Goal: Task Accomplishment & Management: Use online tool/utility

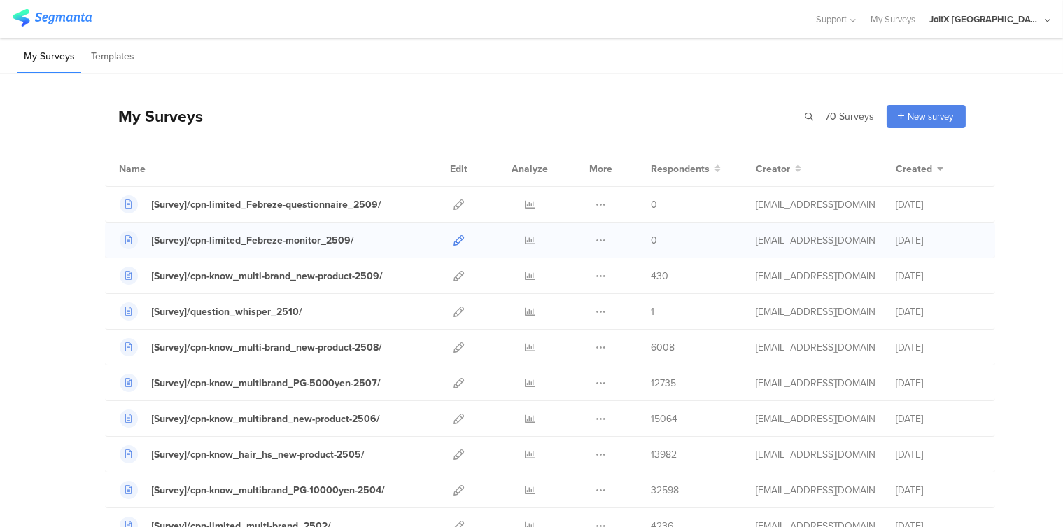
click at [454, 239] on icon at bounding box center [459, 240] width 10 height 10
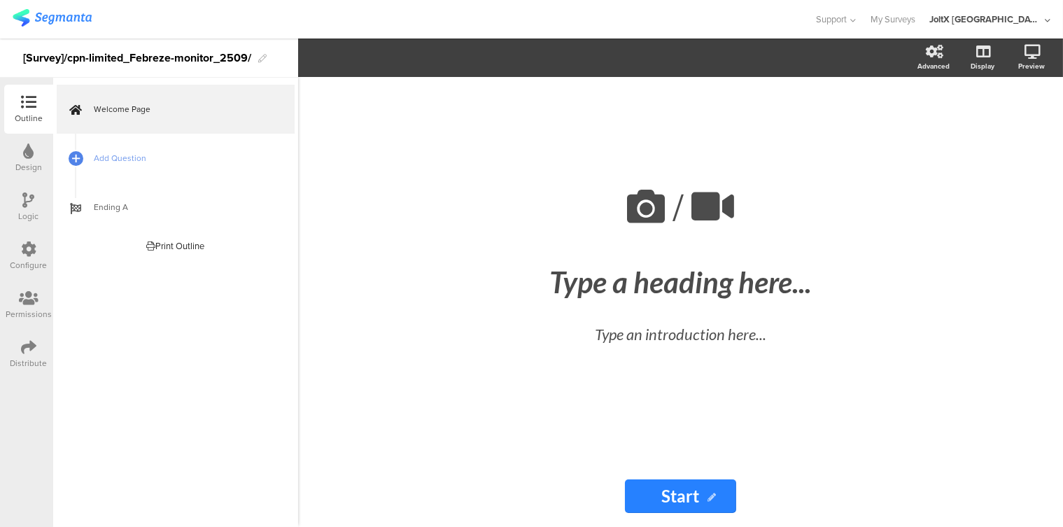
click at [34, 243] on icon at bounding box center [28, 248] width 15 height 15
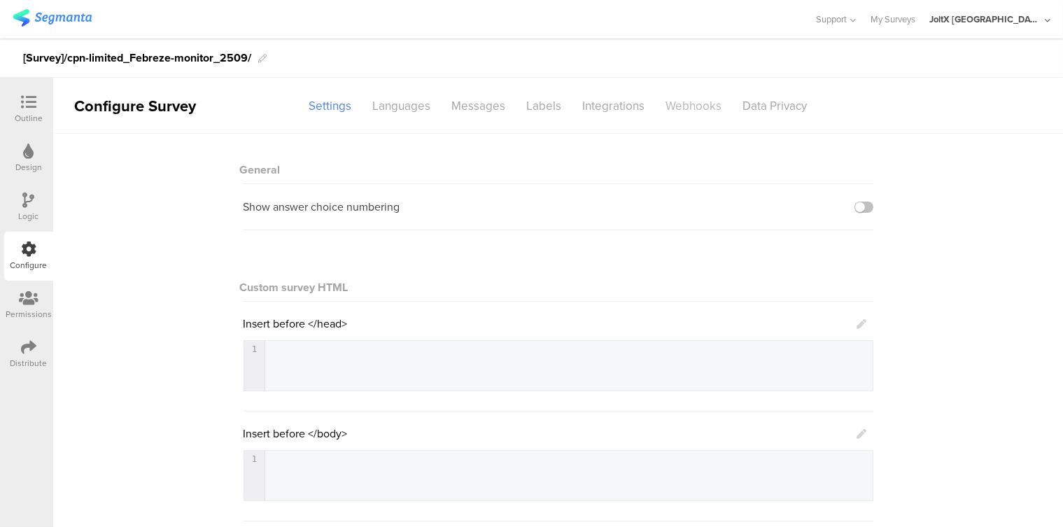
click at [679, 108] on div "Webhooks" at bounding box center [693, 106] width 77 height 24
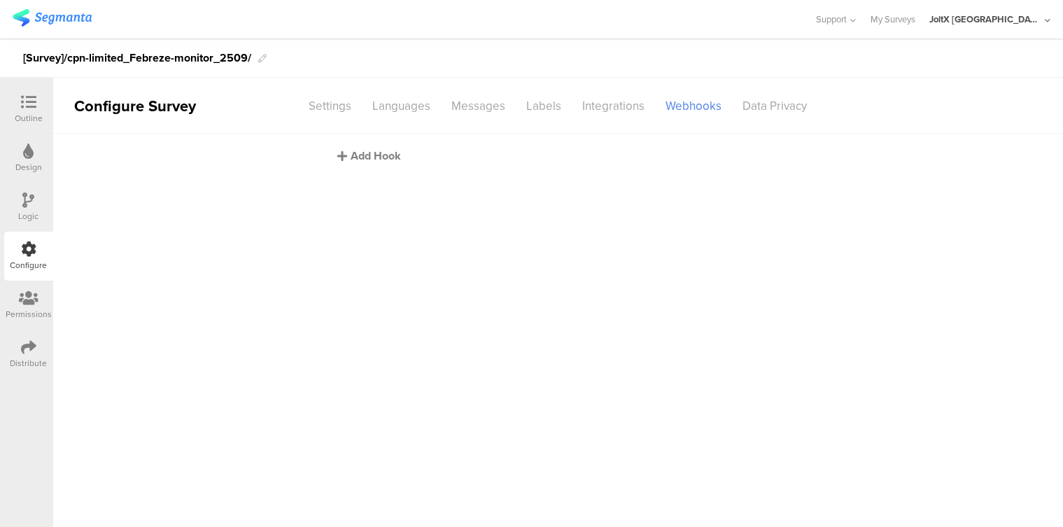
click at [367, 157] on div "Add Hook" at bounding box center [562, 156] width 448 height 16
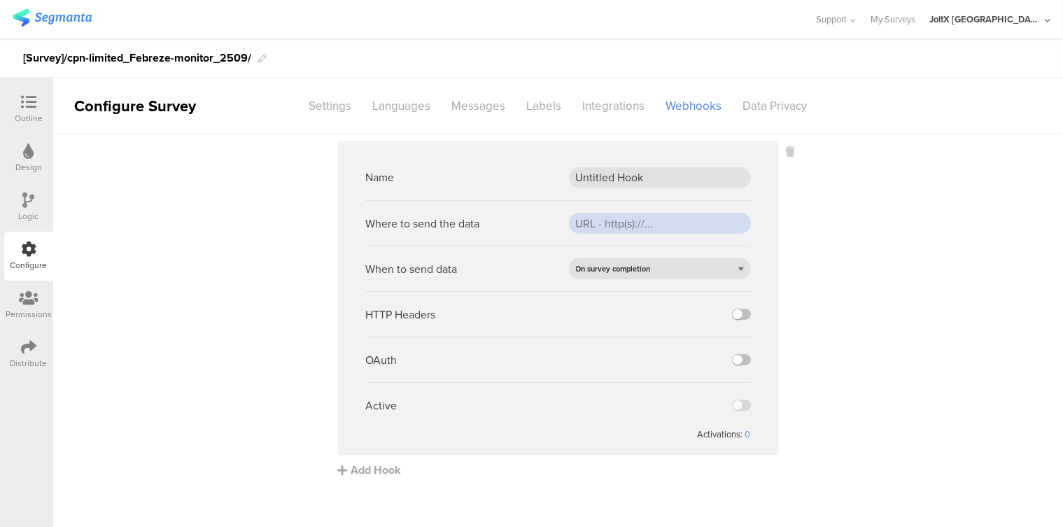
click at [576, 222] on input "url" at bounding box center [660, 223] width 182 height 21
paste input "https://api.pgsvc.com/rscbo/survey-questionnaire/v1/participations/survey"
type input "https://api.pgsvc.com/rscbo/survey-questionnaire/v1/participations/survey"
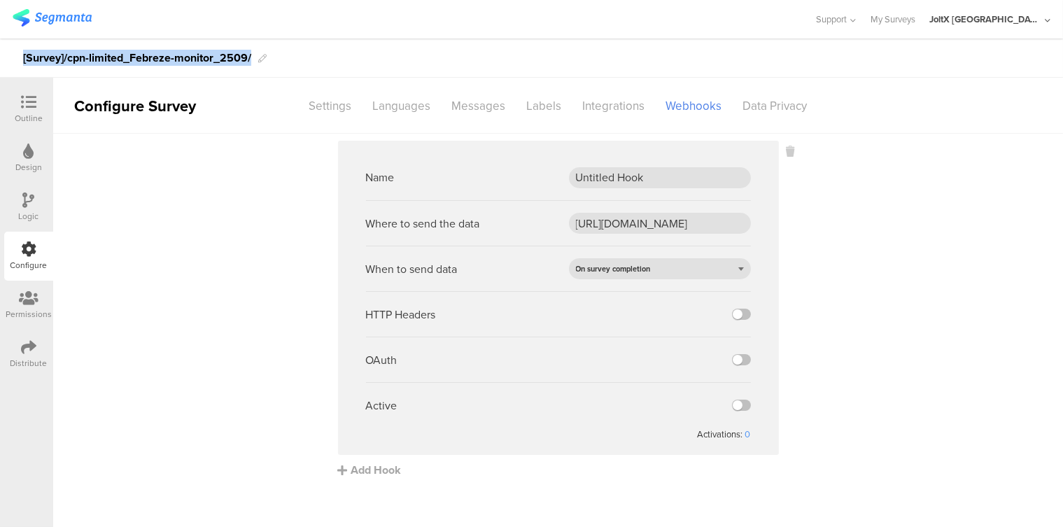
drag, startPoint x: 252, startPoint y: 56, endPoint x: 22, endPoint y: 55, distance: 229.4
click at [22, 55] on div "[Survey]/cpn-limited_Febreze-monitor_2509/" at bounding box center [531, 57] width 1063 height 39
copy div "[Survey]/cpn-limited_Febreze-monitor_2509/"
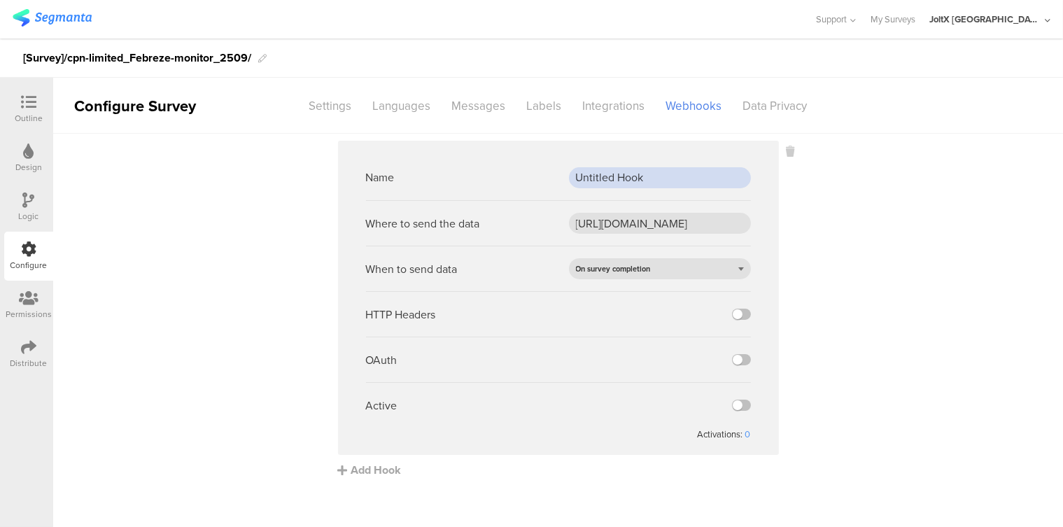
drag, startPoint x: 653, startPoint y: 178, endPoint x: 564, endPoint y: 170, distance: 89.9
click at [564, 170] on div "Name Untitled Hook" at bounding box center [558, 177] width 385 height 45
paste input "[Survey]/cpn-limited_Febreze-monitor_2509/"
type input "[Survey]/cpn-limited_Febreze-monitor_2509/"
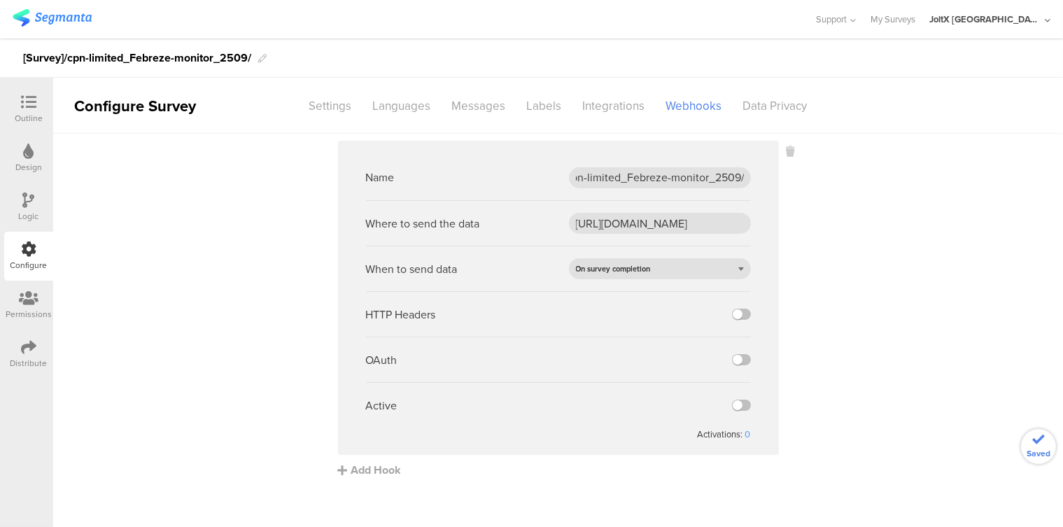
scroll to position [0, 0]
click at [953, 336] on sg-webhook-settings "Name [Survey]/cpn-limited_Febreze-monitor_2509/ Where to send the data https://…" at bounding box center [557, 309] width 1009 height 337
drag, startPoint x: 786, startPoint y: 416, endPoint x: 779, endPoint y: 426, distance: 12.0
click at [782, 424] on sg-webhook-settings "Name [Survey]/cpn-limited_Febreze-monitor_2509/ Where to send the data https://…" at bounding box center [557, 309] width 1009 height 337
click at [744, 402] on label at bounding box center [741, 404] width 19 height 11
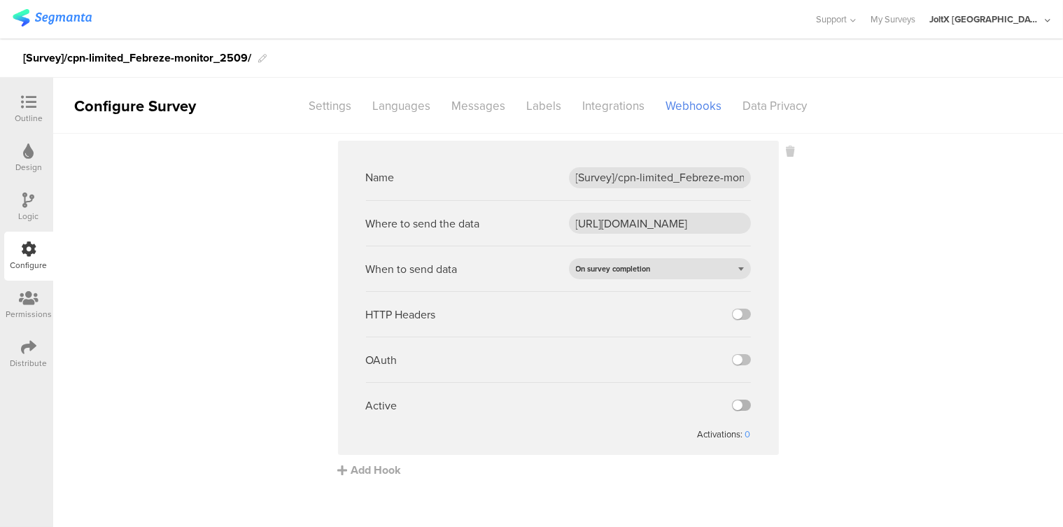
click at [0, 0] on input "checkbox" at bounding box center [0, 0] width 0 height 0
click at [980, 301] on sg-webhook-settings "Name [Survey]/cpn-limited_Febreze-monitor_2509/ Where to send the data https://…" at bounding box center [557, 309] width 1009 height 337
click at [28, 343] on icon at bounding box center [28, 346] width 15 height 15
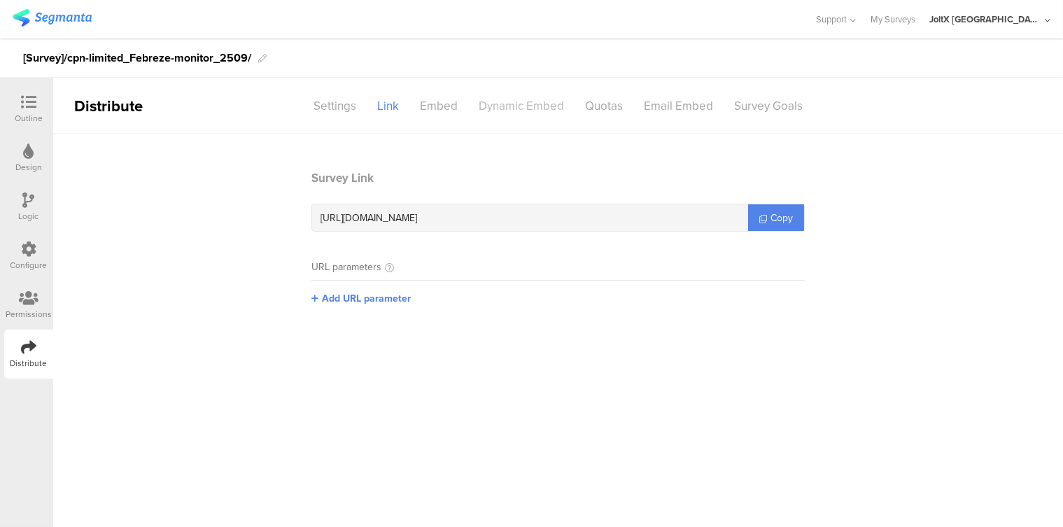
click at [515, 105] on div "Dynamic Embed" at bounding box center [521, 106] width 106 height 24
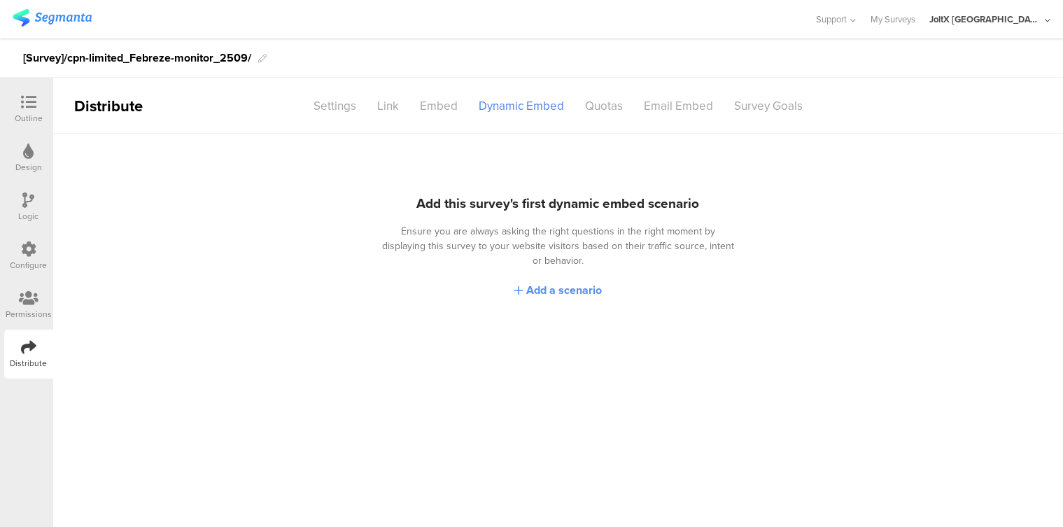
click at [574, 282] on span "Add a scenario" at bounding box center [564, 290] width 76 height 16
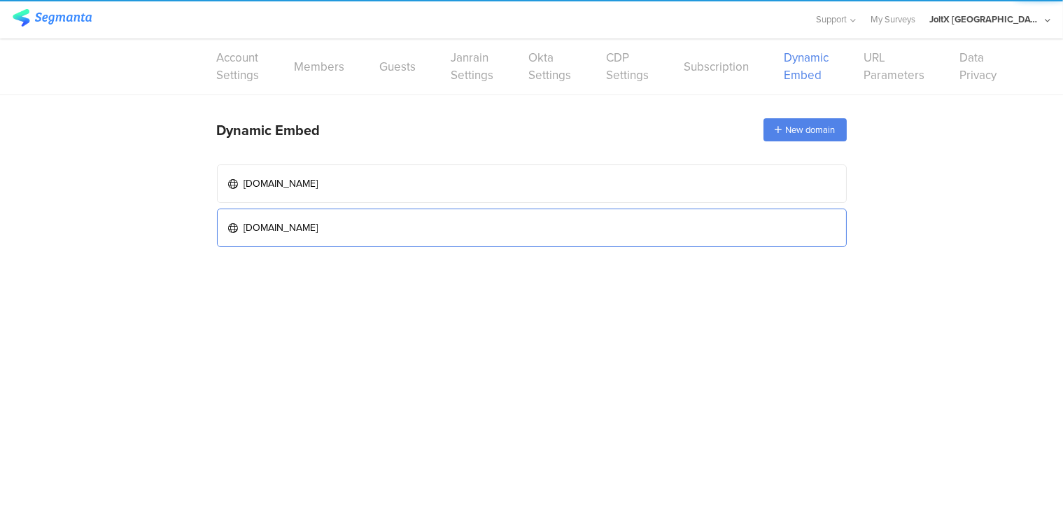
click at [476, 222] on link "www.myrepi.com" at bounding box center [532, 227] width 630 height 38
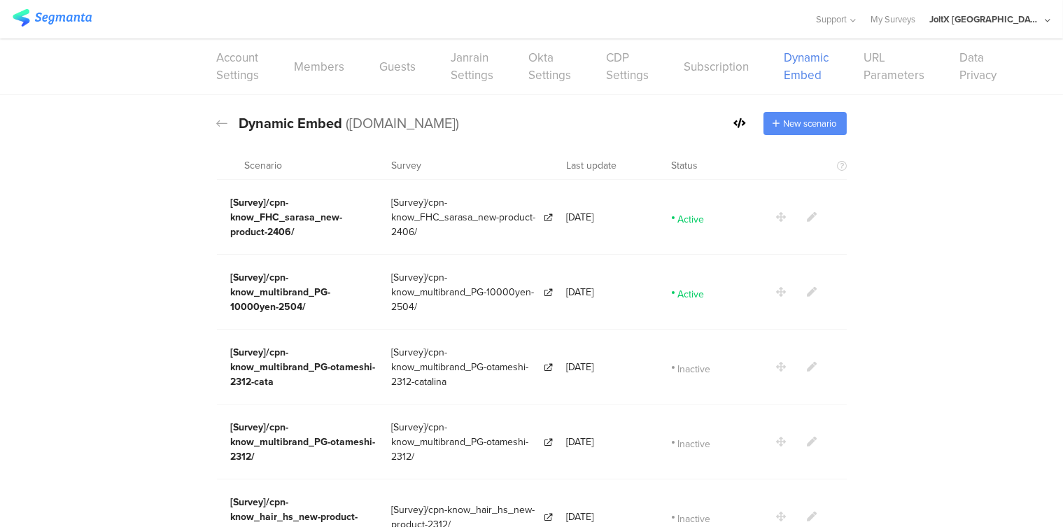
click at [803, 120] on span "New scenario" at bounding box center [809, 123] width 53 height 13
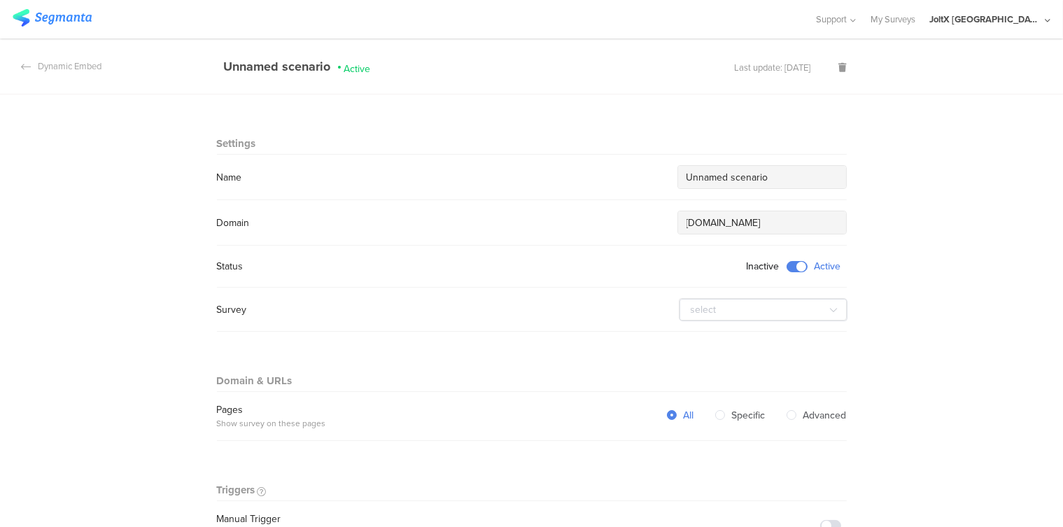
drag, startPoint x: 772, startPoint y: 175, endPoint x: 680, endPoint y: 169, distance: 92.5
click at [686, 170] on input "Unnamed scenario" at bounding box center [761, 177] width 151 height 15
paste input "[Survey]/cpn-limited_Febreze-monitor_2509/"
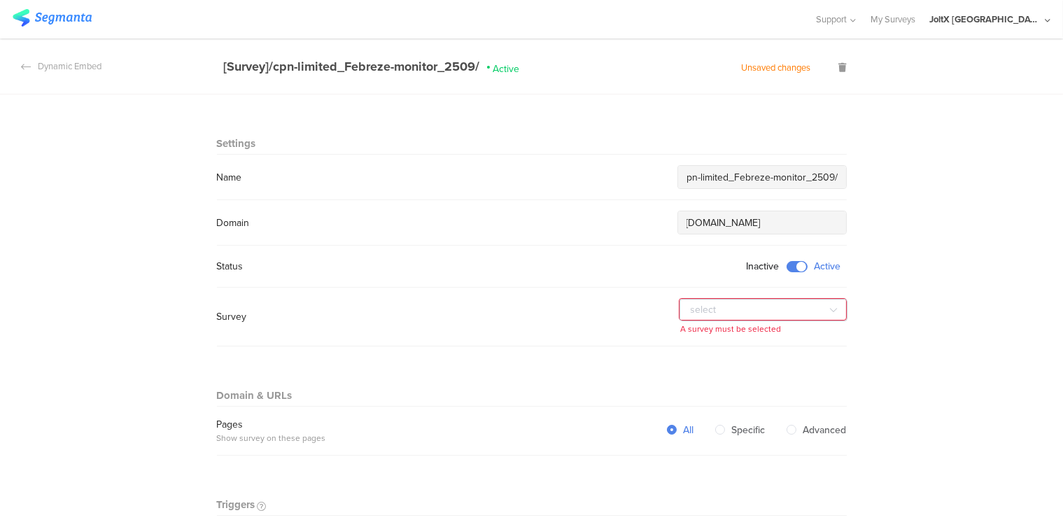
type input "[Survey]/cpn-limited_Febreze-monitor_2509/"
click at [827, 309] on icon at bounding box center [833, 310] width 17 height 28
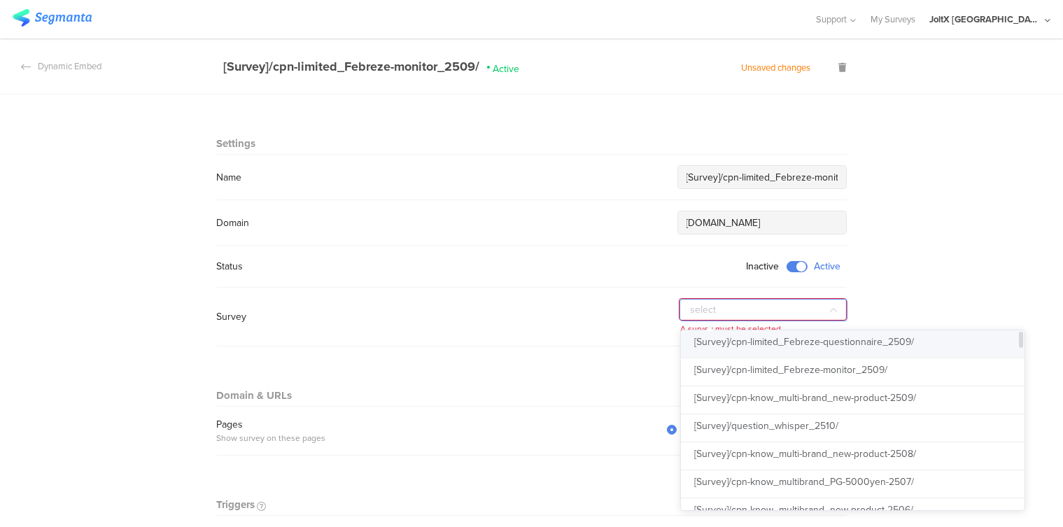
click at [818, 340] on span "[Survey]/cpn-limited_Febreze-questionnaire_2509/" at bounding box center [805, 341] width 220 height 15
type input "[Survey]/cpn-limited_Febreze-questionnaire_2509/"
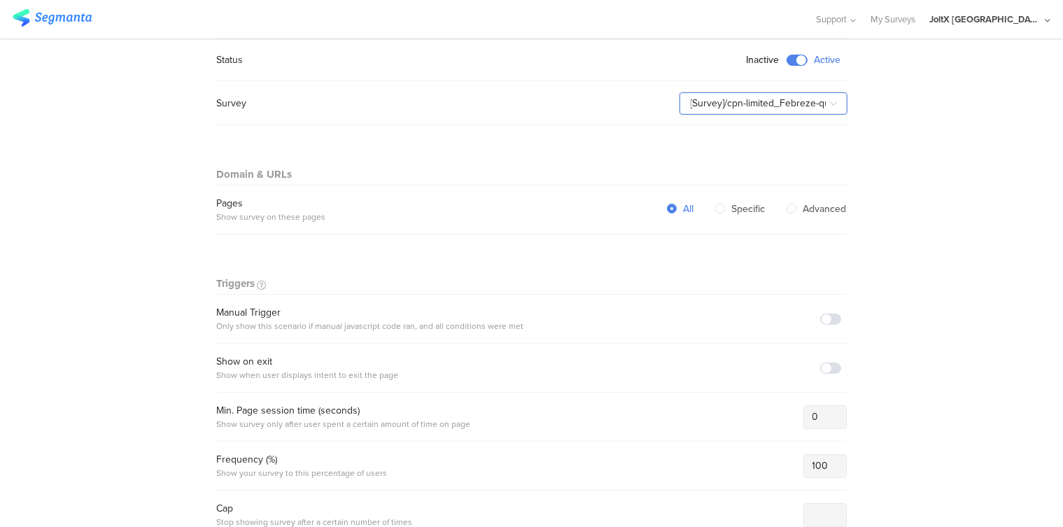
scroll to position [233, 0]
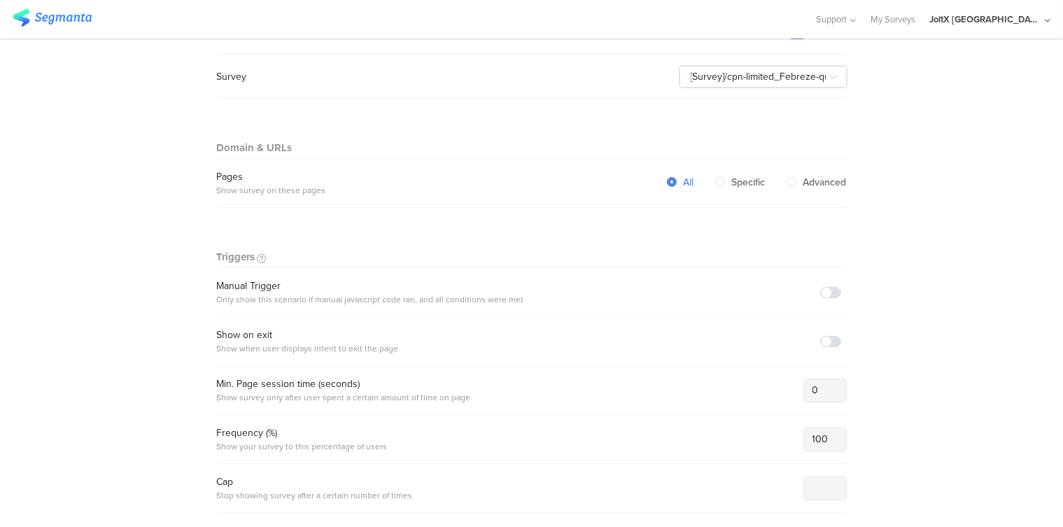
click at [830, 287] on span at bounding box center [830, 292] width 21 height 11
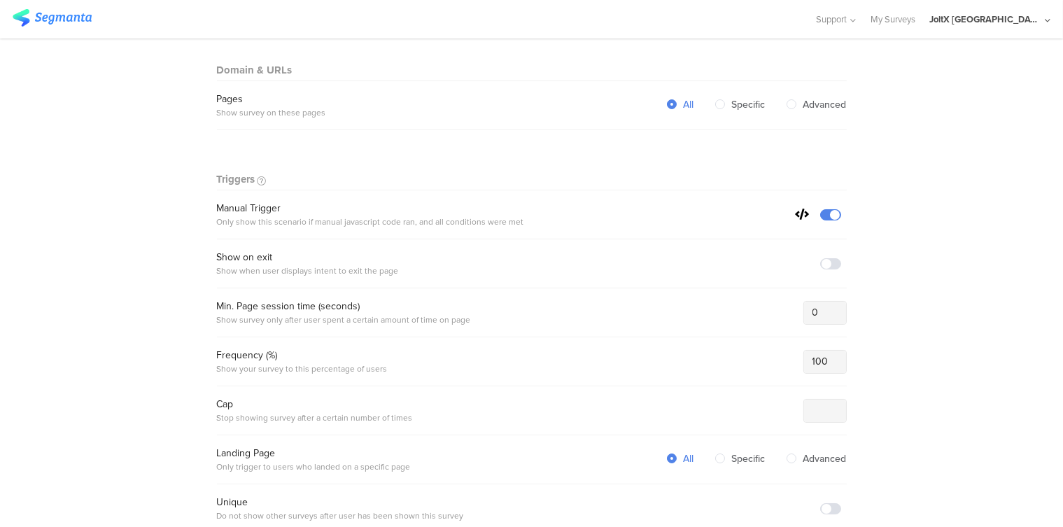
click at [1013, 313] on section "Warning Cancel Delete Dynamic Embed [Survey]/cpn-limited_Febreze-monitor_2509/ …" at bounding box center [531, 451] width 1063 height 1446
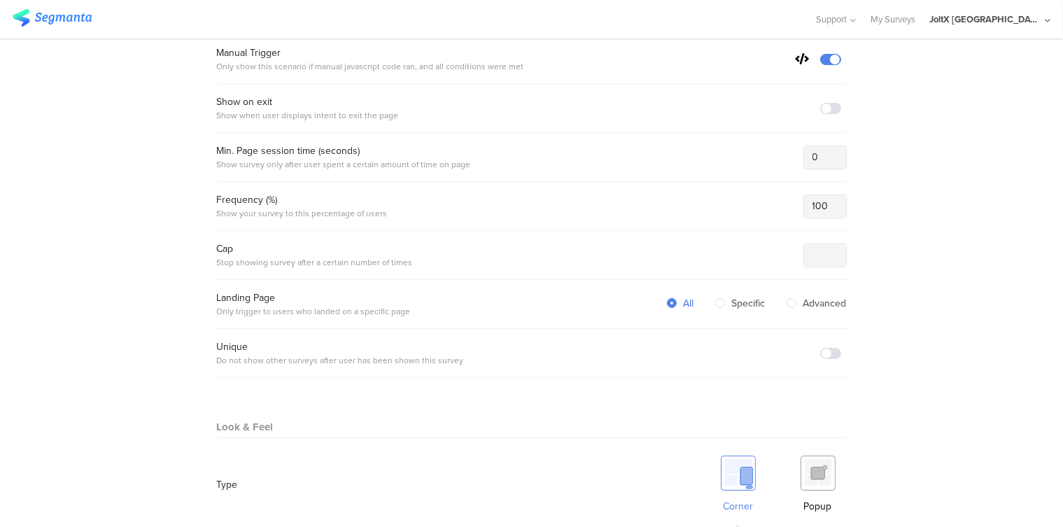
scroll to position [699, 0]
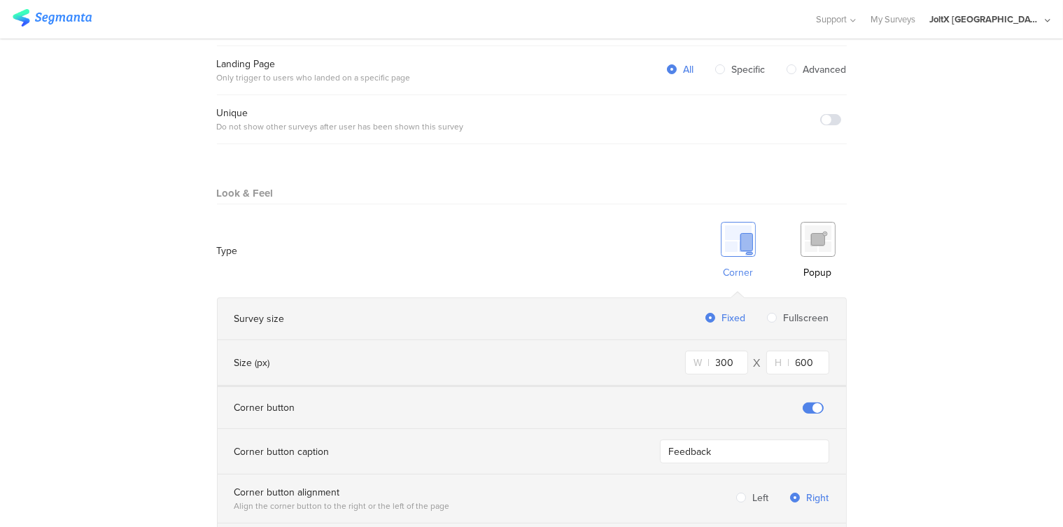
click at [802, 236] on img at bounding box center [817, 239] width 35 height 35
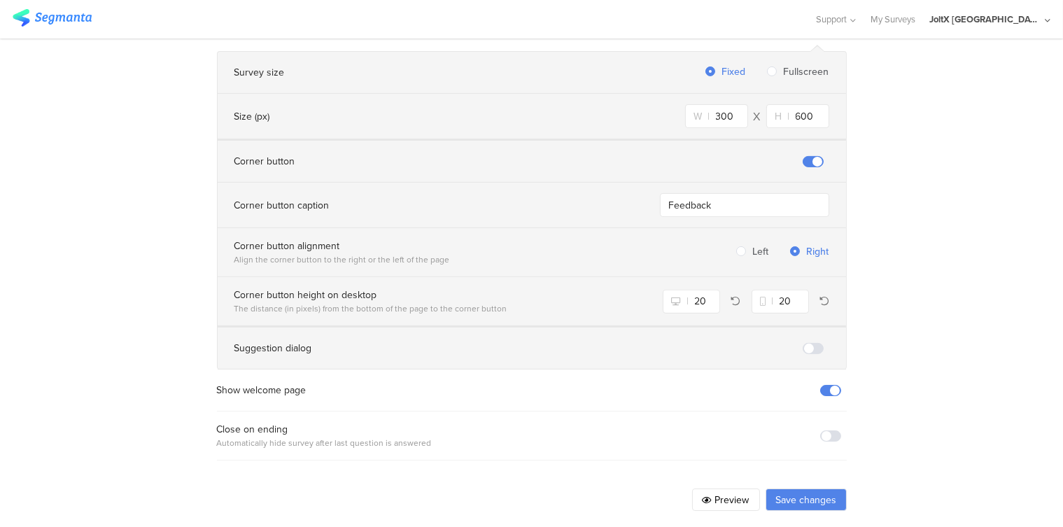
scroll to position [949, 0]
click at [827, 427] on span at bounding box center [830, 432] width 21 height 11
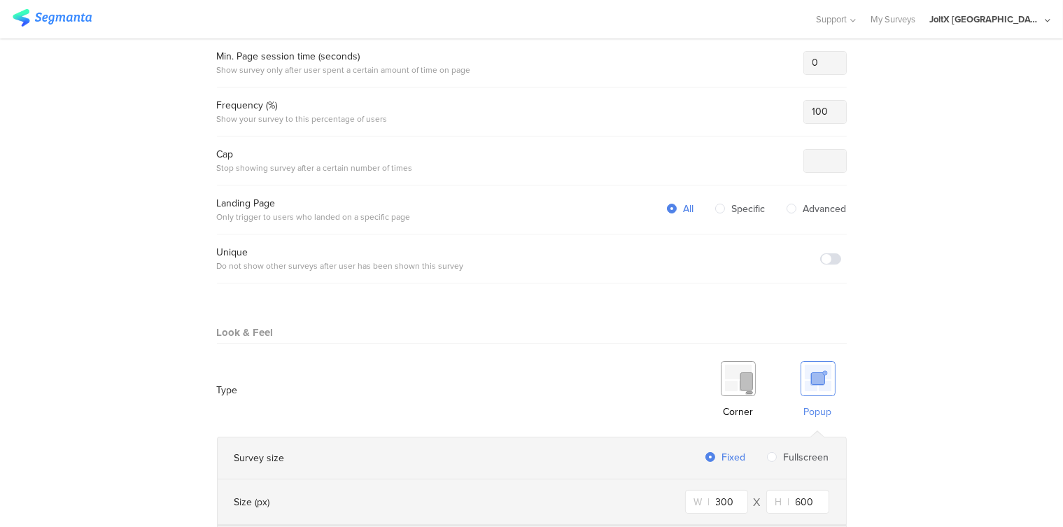
scroll to position [405, 0]
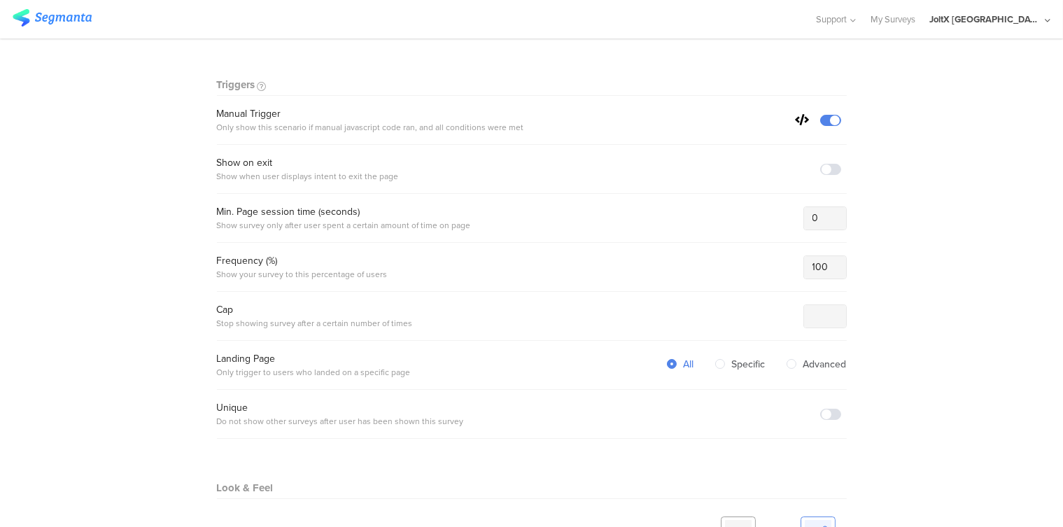
click at [795, 120] on icon at bounding box center [802, 119] width 14 height 11
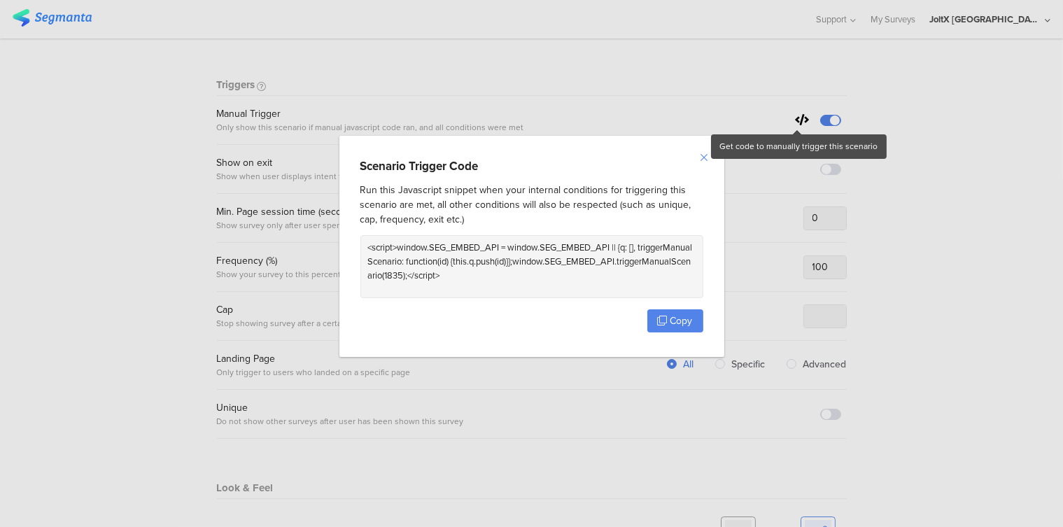
click at [702, 158] on icon "Close" at bounding box center [704, 157] width 11 height 11
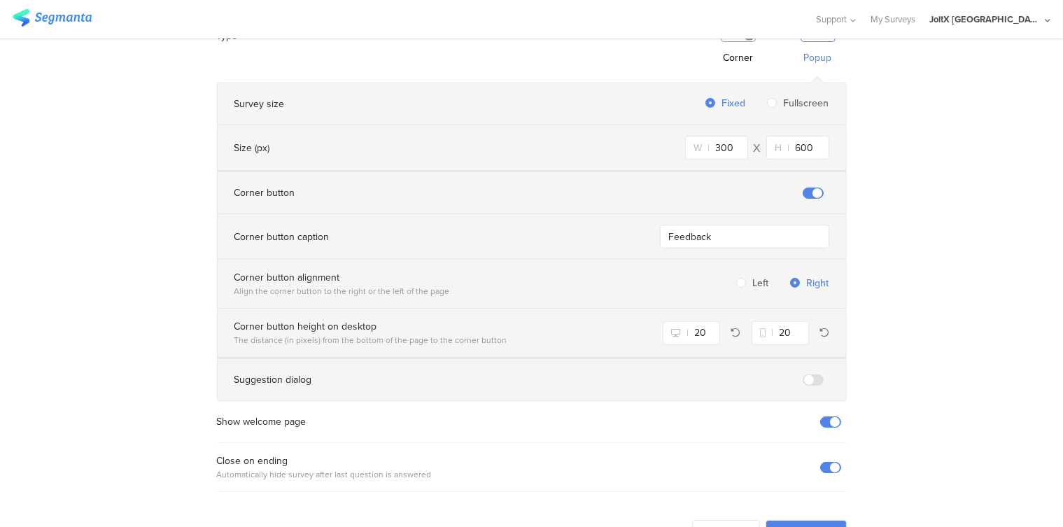
scroll to position [949, 0]
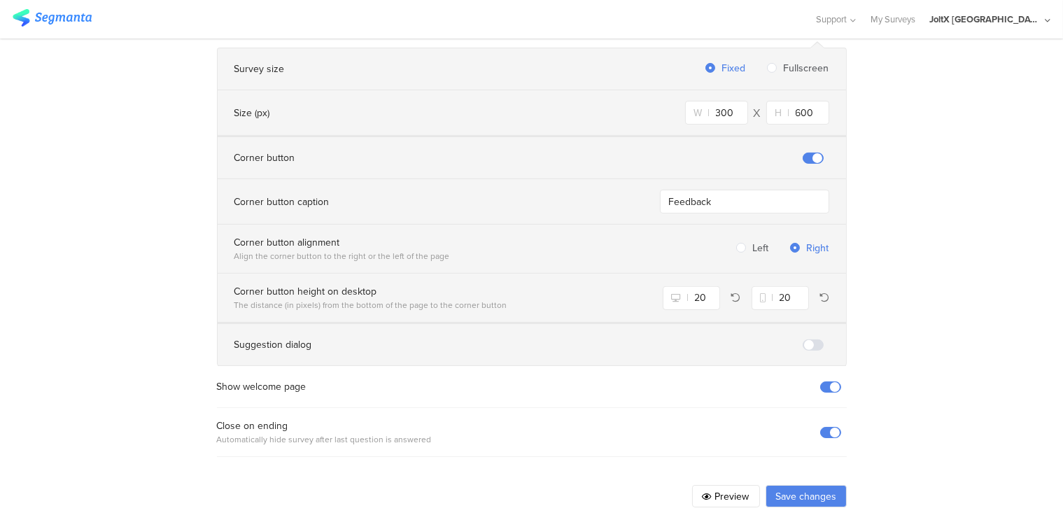
click at [800, 493] on button "Save changes" at bounding box center [805, 496] width 81 height 22
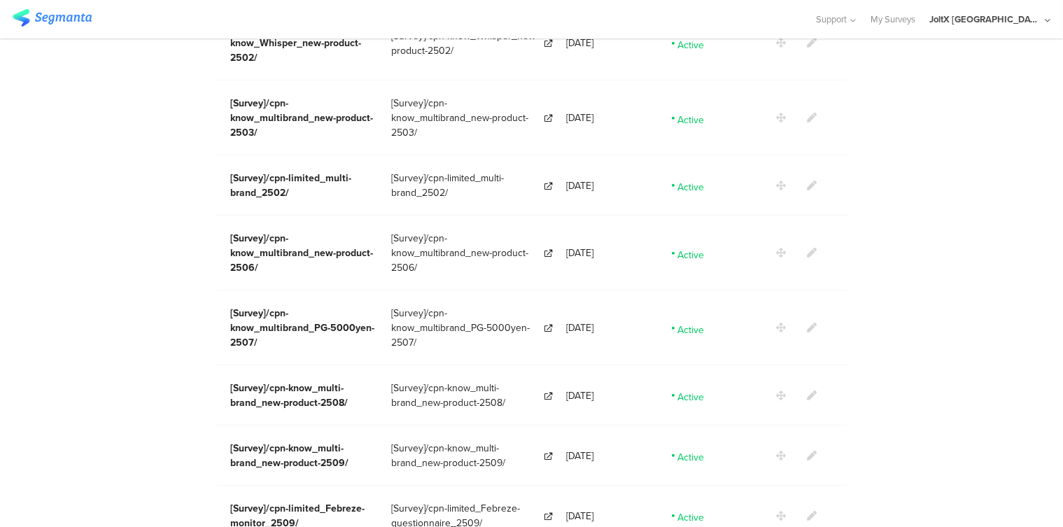
scroll to position [2565, 0]
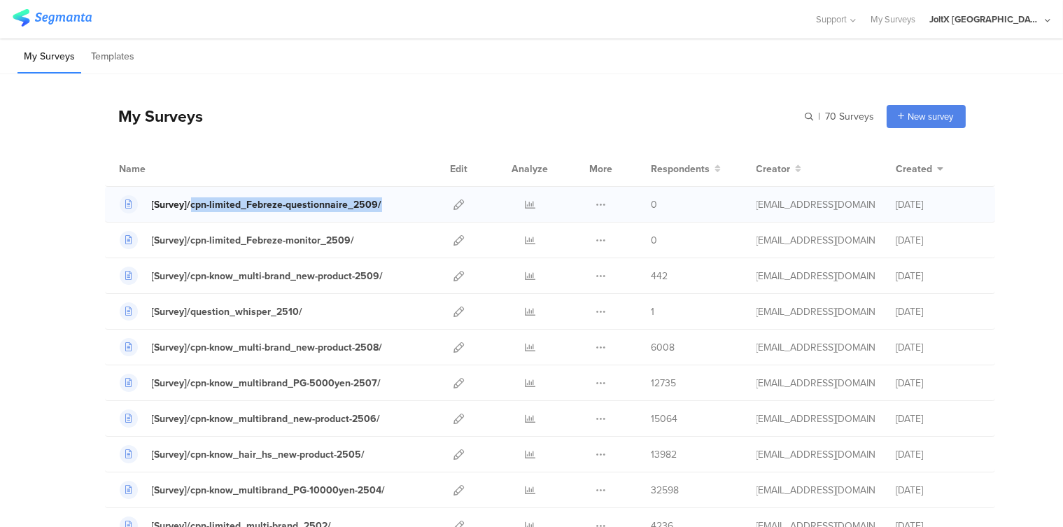
drag, startPoint x: 388, startPoint y: 199, endPoint x: 185, endPoint y: 204, distance: 202.9
click at [185, 204] on div "[Survey]/cpn-limited_Febreze-questionnaire_2509/" at bounding box center [272, 204] width 304 height 18
copy div "cpn-limited_Febreze-questionnaire_2509/"
